Goal: Transaction & Acquisition: Register for event/course

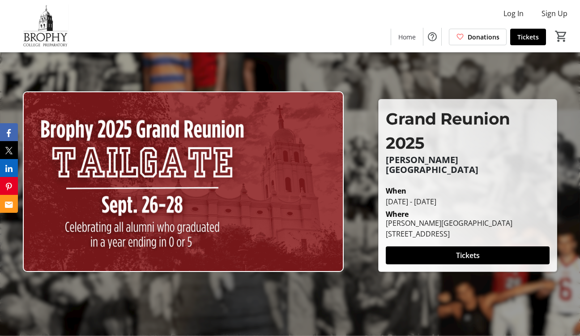
click at [467, 250] on span "Tickets" at bounding box center [468, 255] width 24 height 11
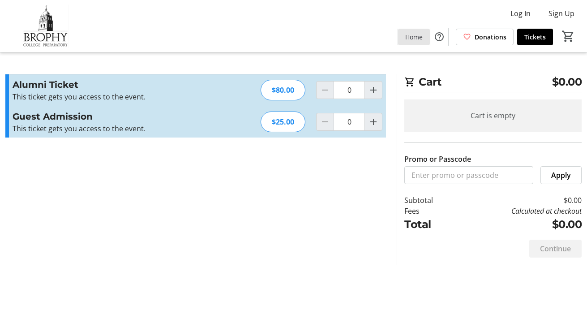
click at [413, 34] on span "Home" at bounding box center [413, 36] width 17 height 9
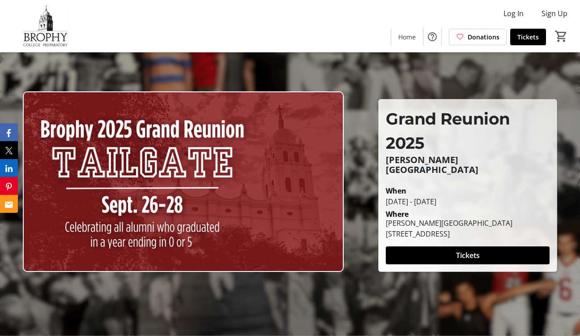
click at [148, 168] on img at bounding box center [183, 181] width 321 height 181
